Goal: Information Seeking & Learning: Learn about a topic

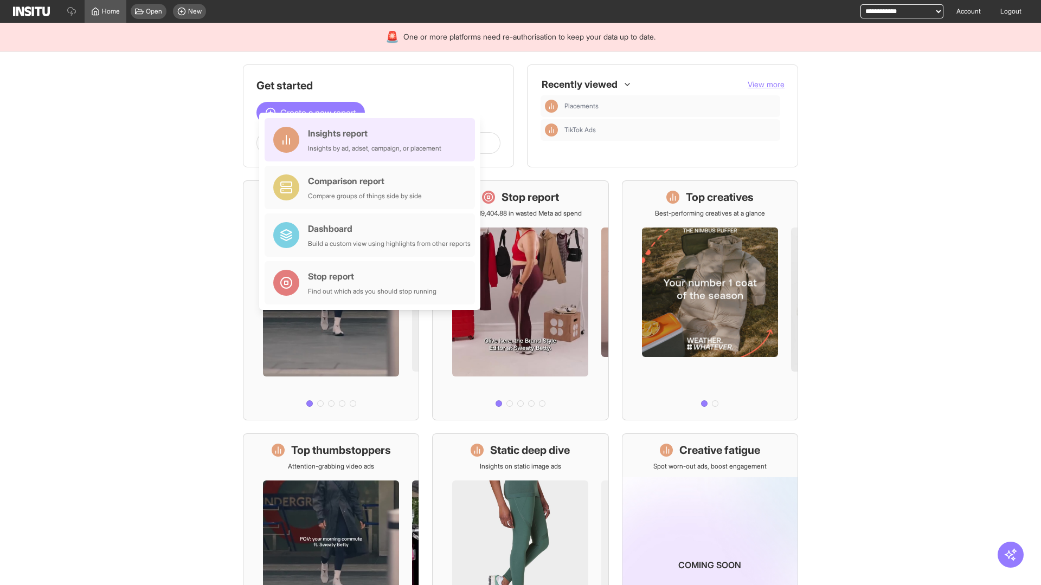
click at [372, 140] on div "Insights report Insights by ad, adset, campaign, or placement" at bounding box center [374, 140] width 133 height 26
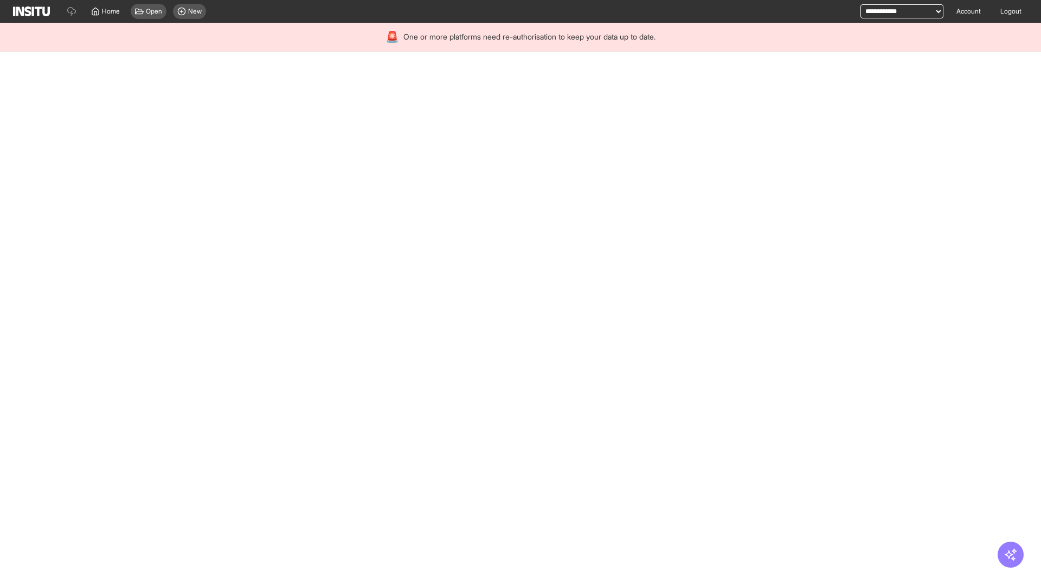
select select "**"
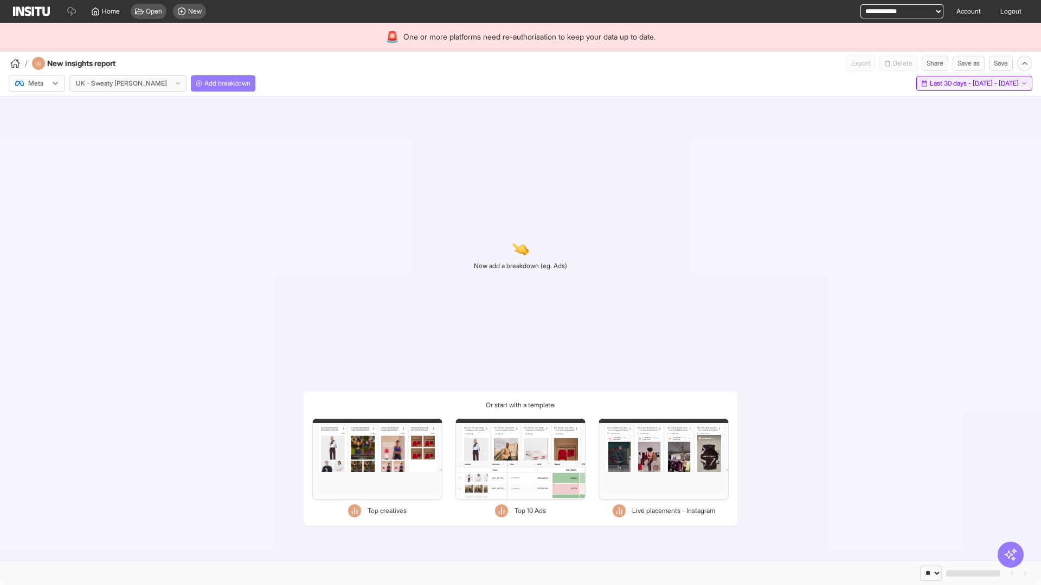
click at [949, 83] on span "Last 30 days - [DATE] - [DATE]" at bounding box center [974, 83] width 89 height 9
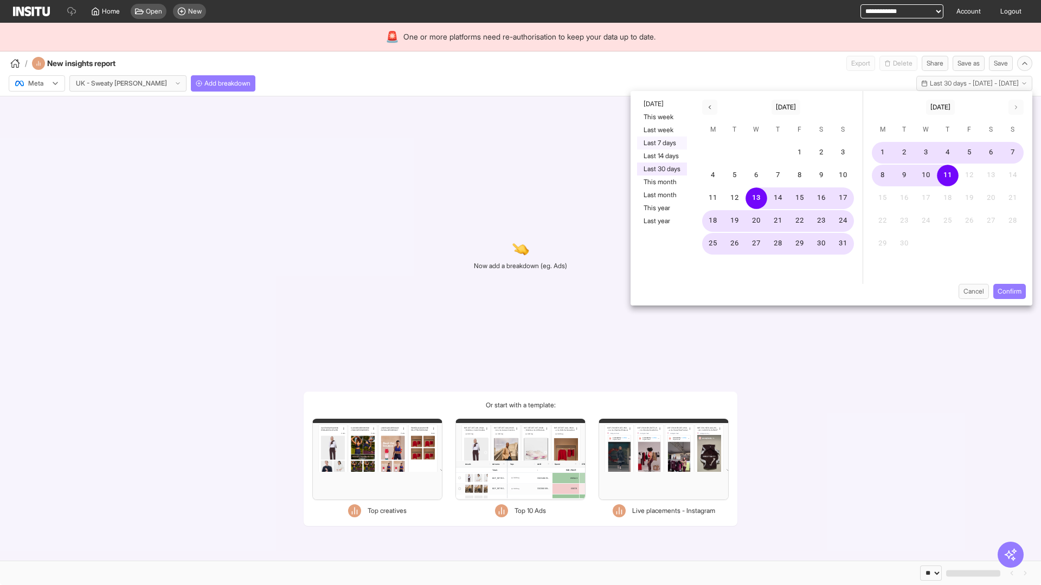
click at [661, 143] on button "Last 7 days" at bounding box center [662, 143] width 50 height 13
